Goal: Information Seeking & Learning: Learn about a topic

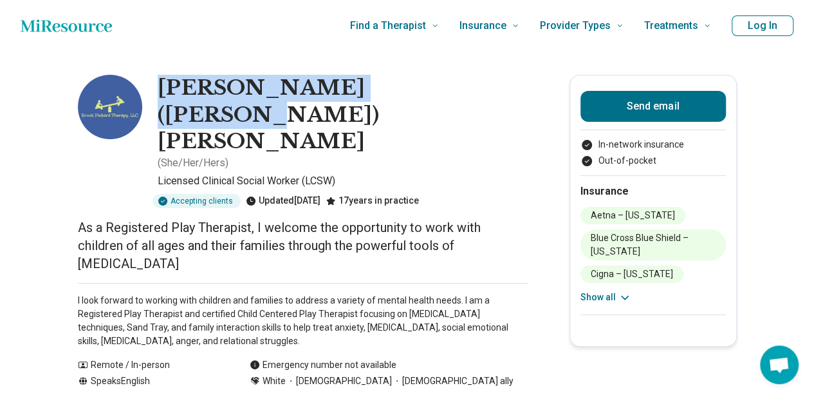
drag, startPoint x: 423, startPoint y: 83, endPoint x: 167, endPoint y: 92, distance: 255.8
click at [167, 92] on div "[PERSON_NAME] ([PERSON_NAME]) [PERSON_NAME] ( She/Her/Hers )" at bounding box center [343, 123] width 371 height 96
copy h1 "[PERSON_NAME] ([PERSON_NAME]) [PERSON_NAME]"
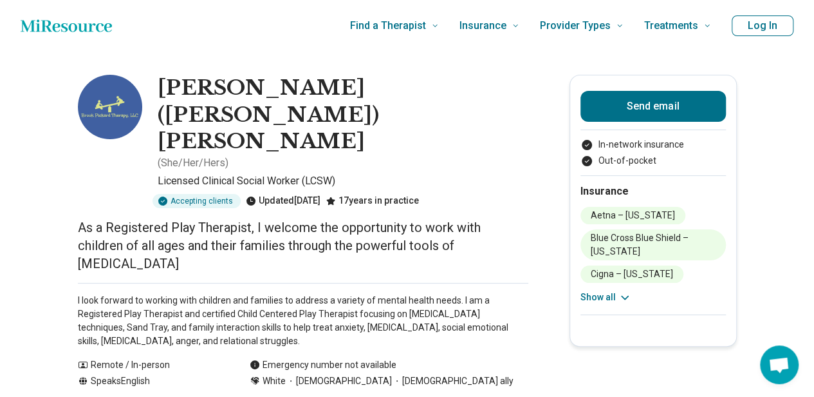
click at [460, 218] on p "As a Registered Play Therapist, I welcome the opportunity to work with children…" at bounding box center [303, 245] width 451 height 54
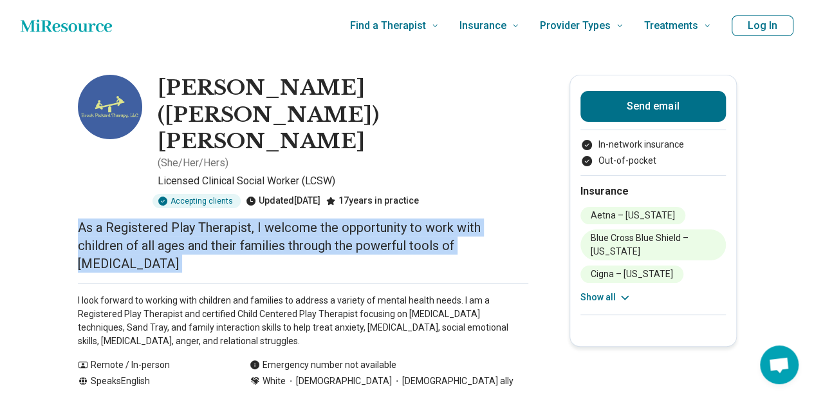
click at [461, 218] on p "As a Registered Play Therapist, I welcome the opportunity to work with children…" at bounding box center [303, 245] width 451 height 54
click at [494, 218] on p "As a Registered Play Therapist, I welcome the opportunity to work with children…" at bounding box center [303, 245] width 451 height 54
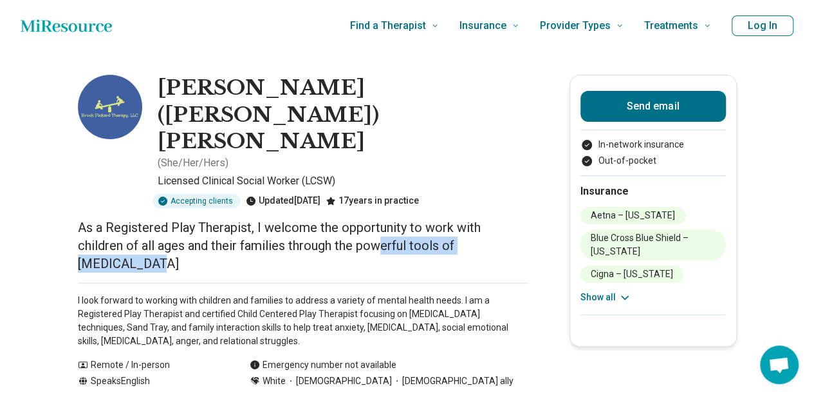
drag, startPoint x: 489, startPoint y: 174, endPoint x: 338, endPoint y: 176, distance: 150.7
click at [338, 218] on p "As a Registered Play Therapist, I welcome the opportunity to work with children…" at bounding box center [303, 245] width 451 height 54
